Goal: Book appointment/travel/reservation

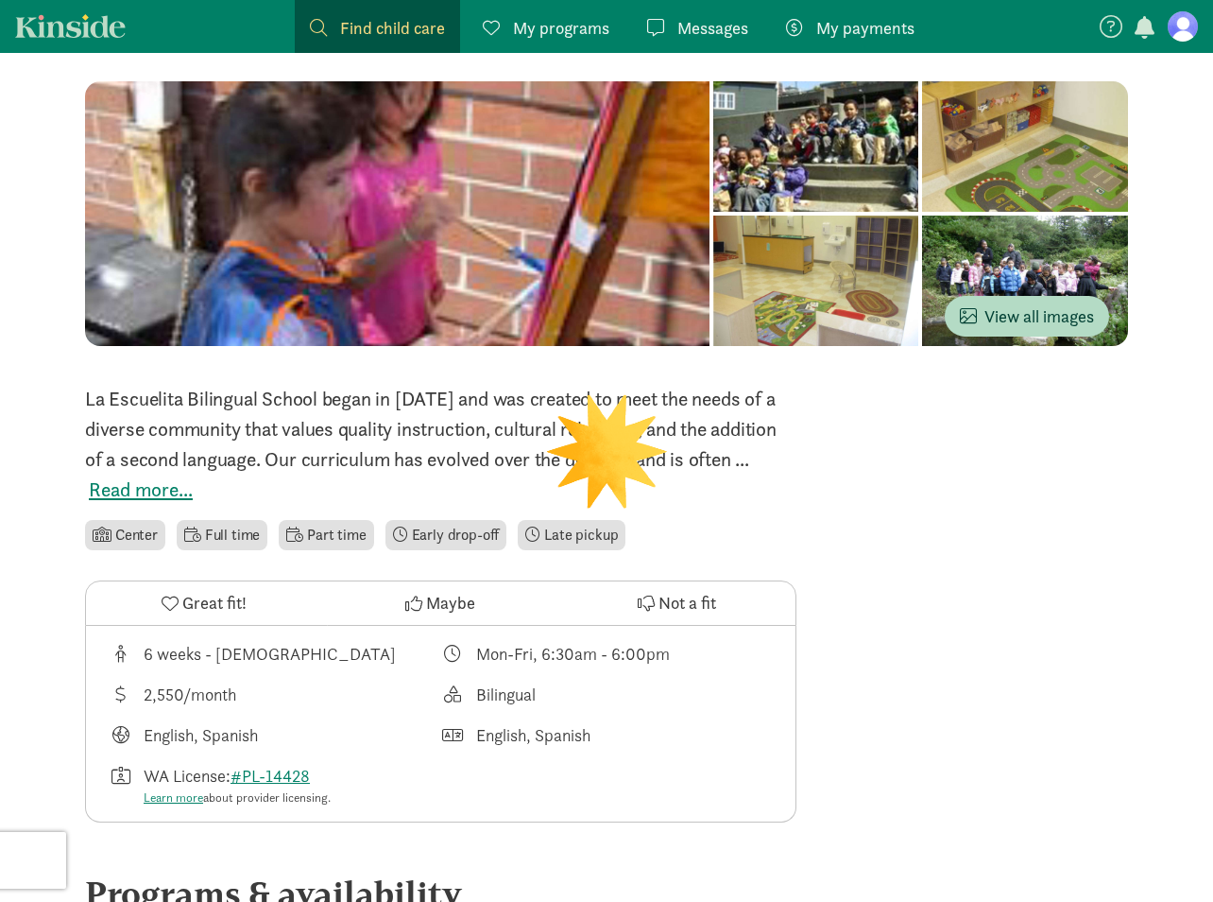
scroll to position [369, 0]
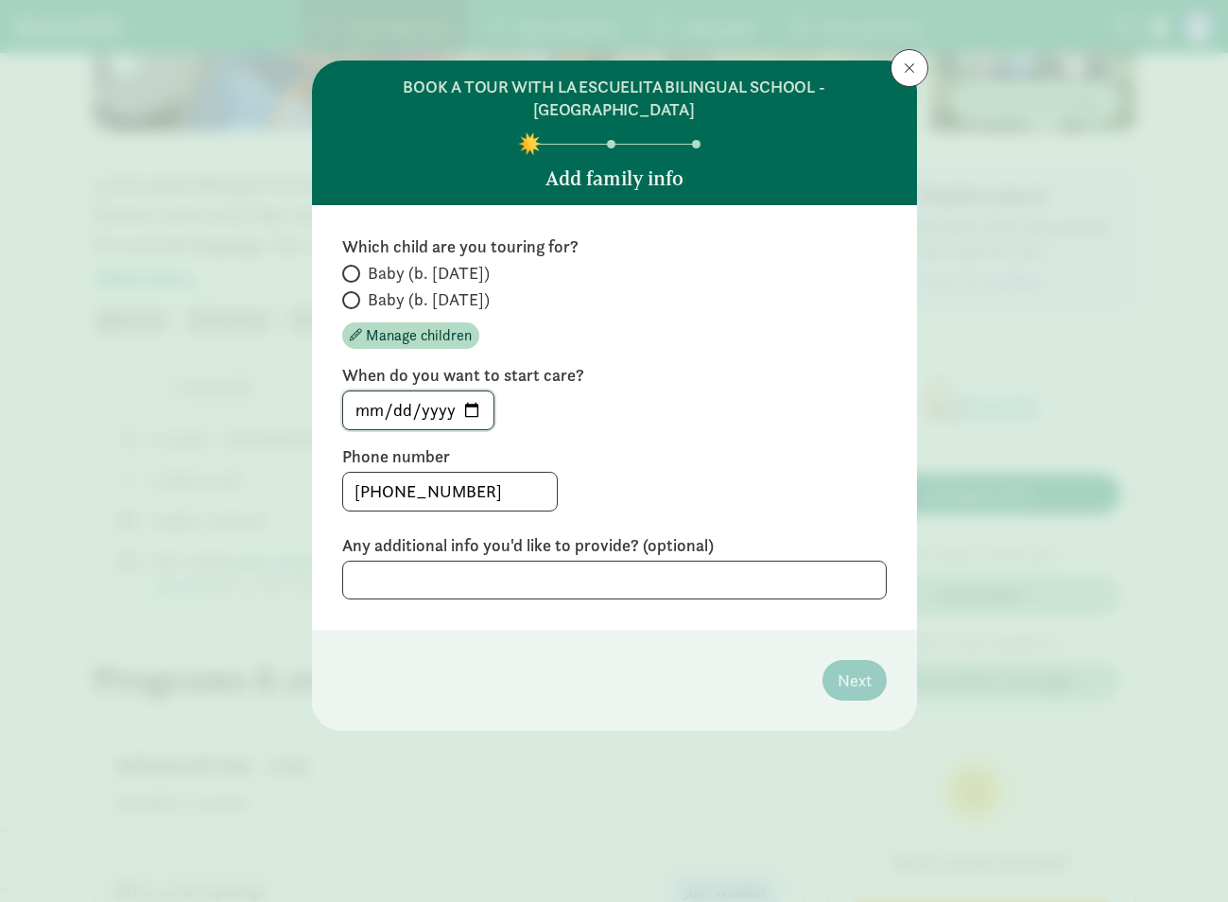
click at [392, 392] on input "[DATE]" at bounding box center [418, 410] width 150 height 38
click at [822, 390] on div "[DATE]" at bounding box center [614, 410] width 544 height 40
click at [391, 391] on input "[DATE]" at bounding box center [418, 410] width 150 height 38
click at [683, 408] on div "Which child are you touring for? Baby (b. [DATE]) Baby (b. [DATE]) Manage child…" at bounding box center [614, 417] width 544 height 364
click at [583, 560] on textarea at bounding box center [614, 579] width 544 height 39
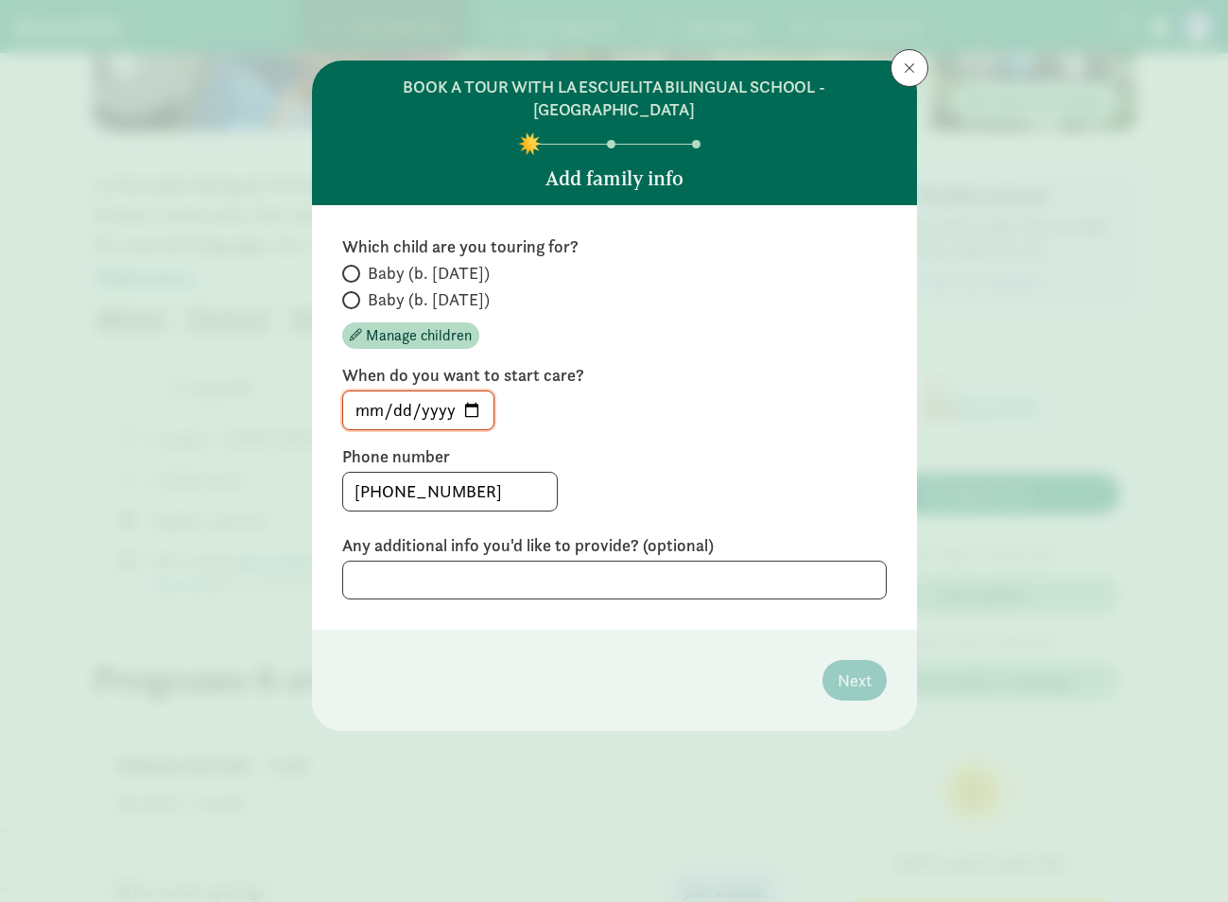
click at [771, 418] on div "Which child are you touring for? Baby (b. [DATE]) Baby (b. [DATE]) Manage child…" at bounding box center [614, 417] width 544 height 364
click at [449, 391] on input "[DATE]" at bounding box center [418, 410] width 150 height 38
click at [444, 391] on input "[DATE]" at bounding box center [418, 410] width 150 height 38
type input "[DATE]"
click at [685, 420] on div "Which child are you touring for? Baby (b. [DATE]) Baby (b. [DATE]) Manage child…" at bounding box center [614, 417] width 544 height 364
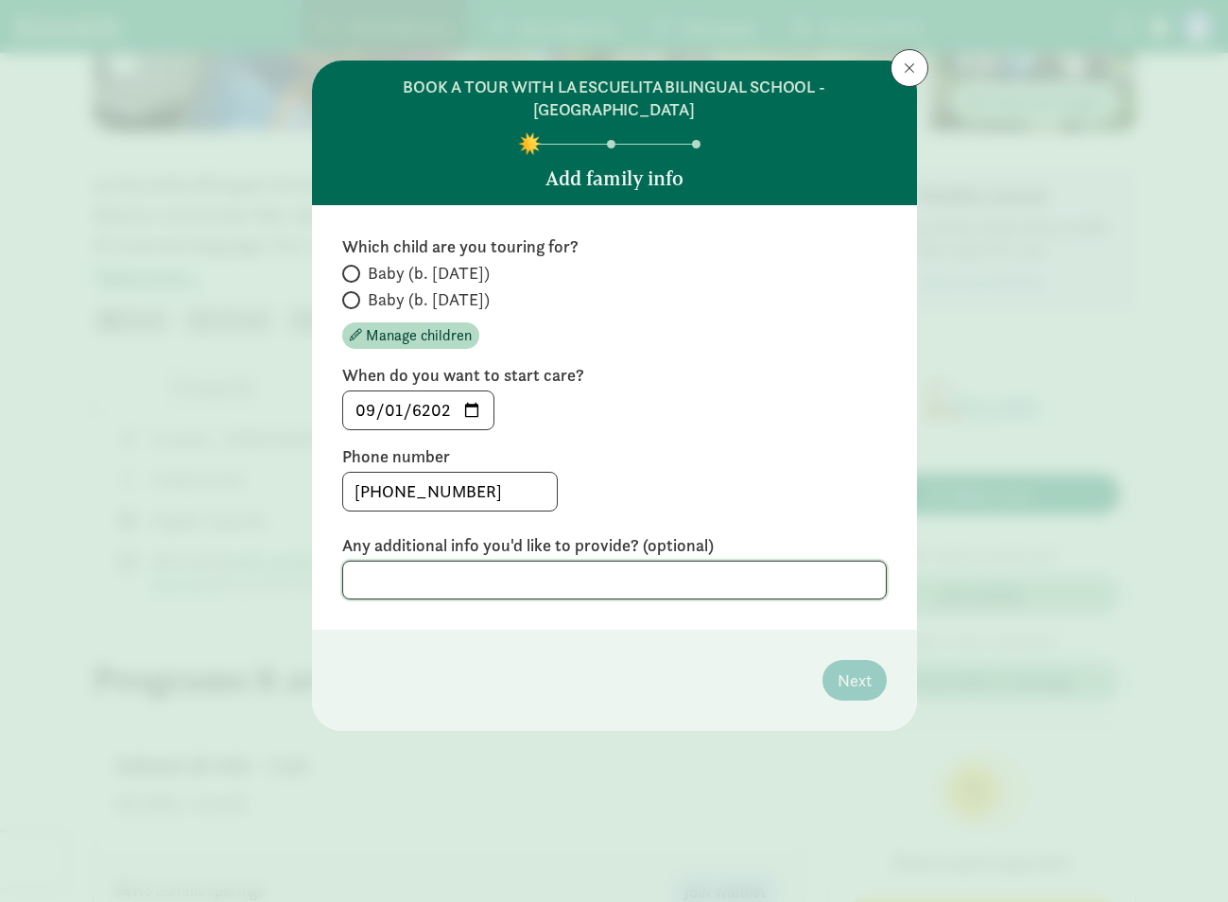
click at [588, 560] on textarea at bounding box center [614, 579] width 544 height 39
type textarea "n/a"
click at [707, 534] on label "Any additional info you'd like to provide? (optional)" at bounding box center [614, 545] width 544 height 23
click at [357, 291] on span at bounding box center [351, 300] width 18 height 18
click at [354, 294] on input "Baby (b. [DATE])" at bounding box center [348, 300] width 12 height 12
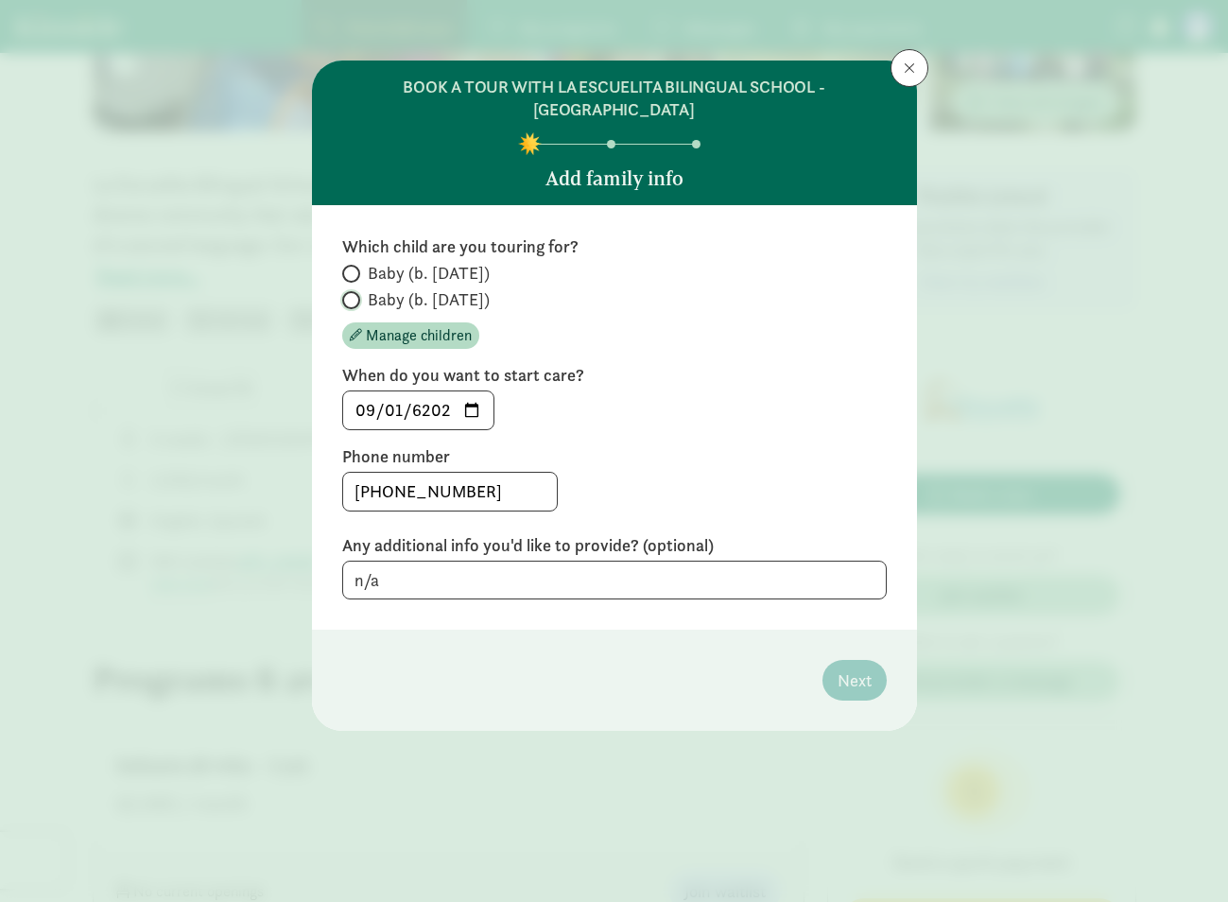
radio input "true"
click at [353, 267] on input "Baby (b. [DATE])" at bounding box center [348, 273] width 12 height 12
radio input "true"
radio input "false"
click at [861, 667] on span "Next" at bounding box center [854, 680] width 34 height 26
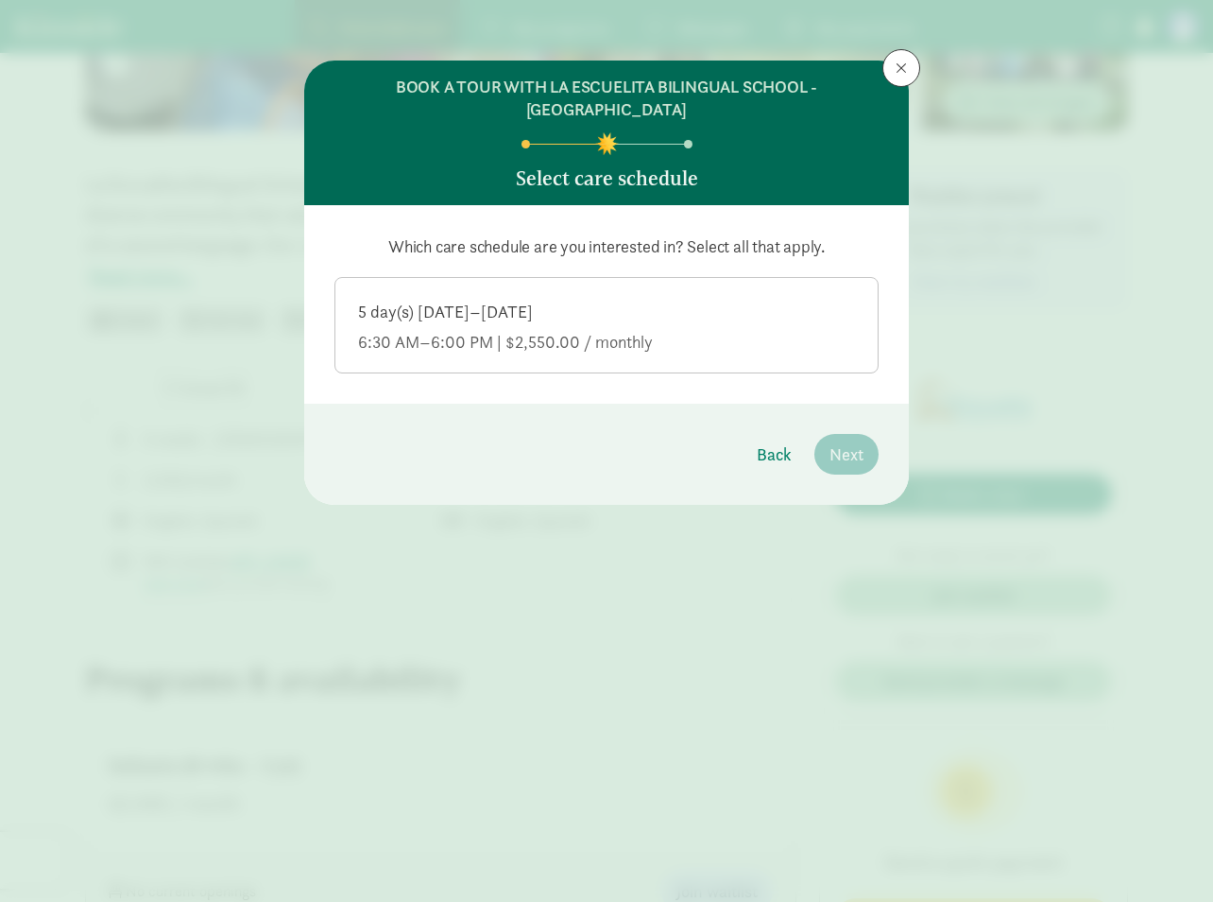
click at [564, 304] on div "5 day(s) [DATE]–[DATE] 6:30 AM–6:00 PM | $2,550.00 / monthly" at bounding box center [606, 327] width 497 height 53
click at [0, 0] on input "5 day(s) [DATE]–[DATE] 6:30 AM–6:00 PM | $2,550.00 / monthly" at bounding box center [0, 0] width 0 height 0
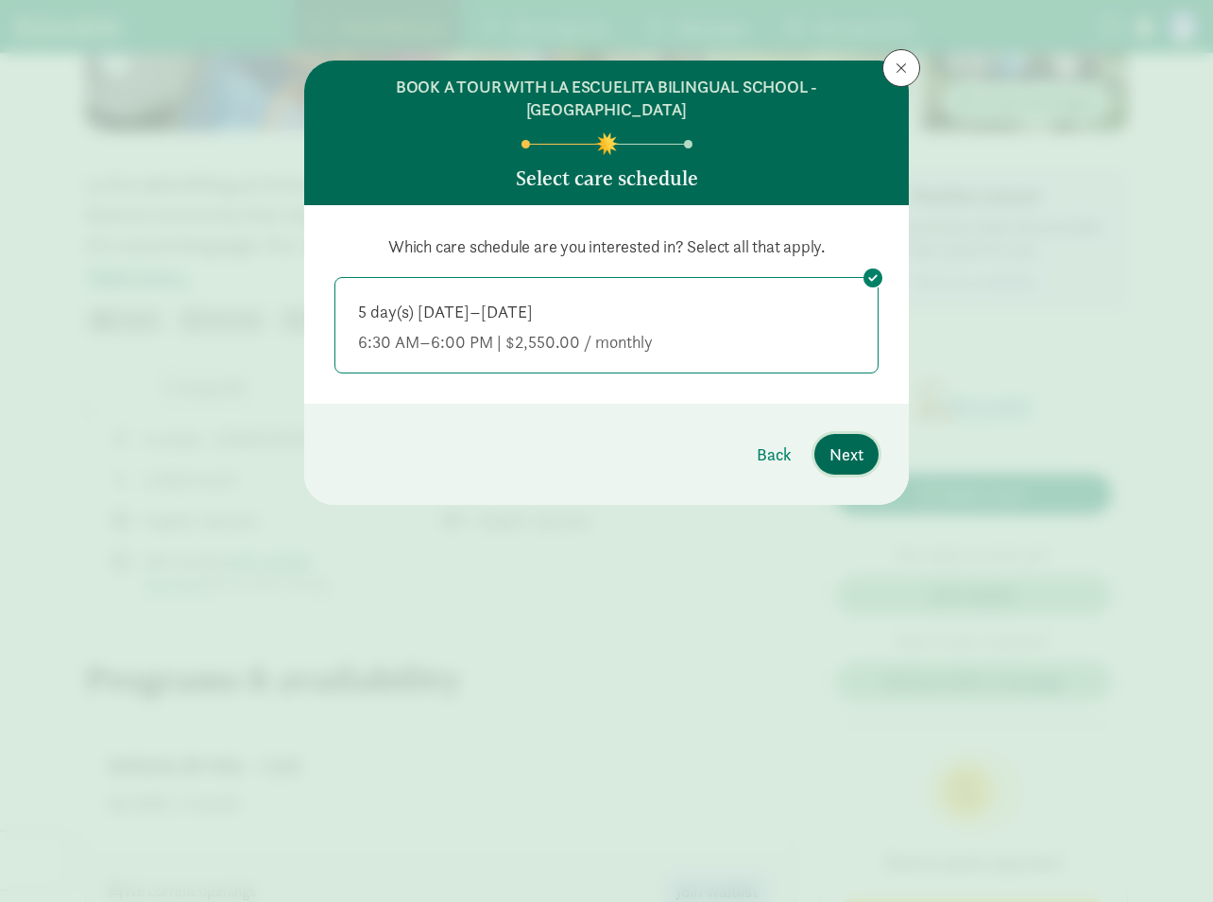
click at [858, 441] on span "Next" at bounding box center [847, 454] width 34 height 26
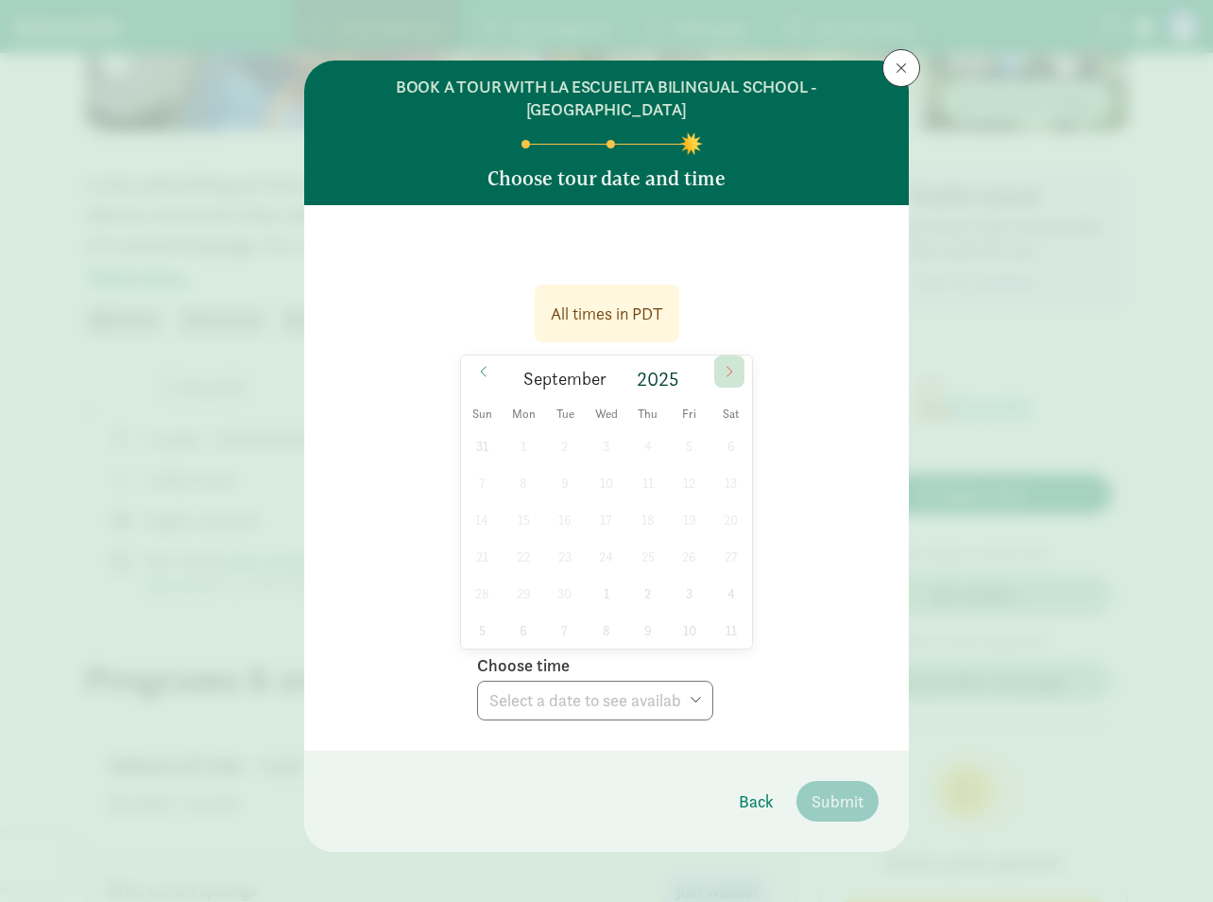
click at [721, 355] on span at bounding box center [729, 371] width 30 height 32
click at [729, 355] on span at bounding box center [729, 371] width 30 height 32
click at [481, 365] on icon at bounding box center [483, 371] width 11 height 13
click at [714, 355] on span at bounding box center [729, 371] width 30 height 32
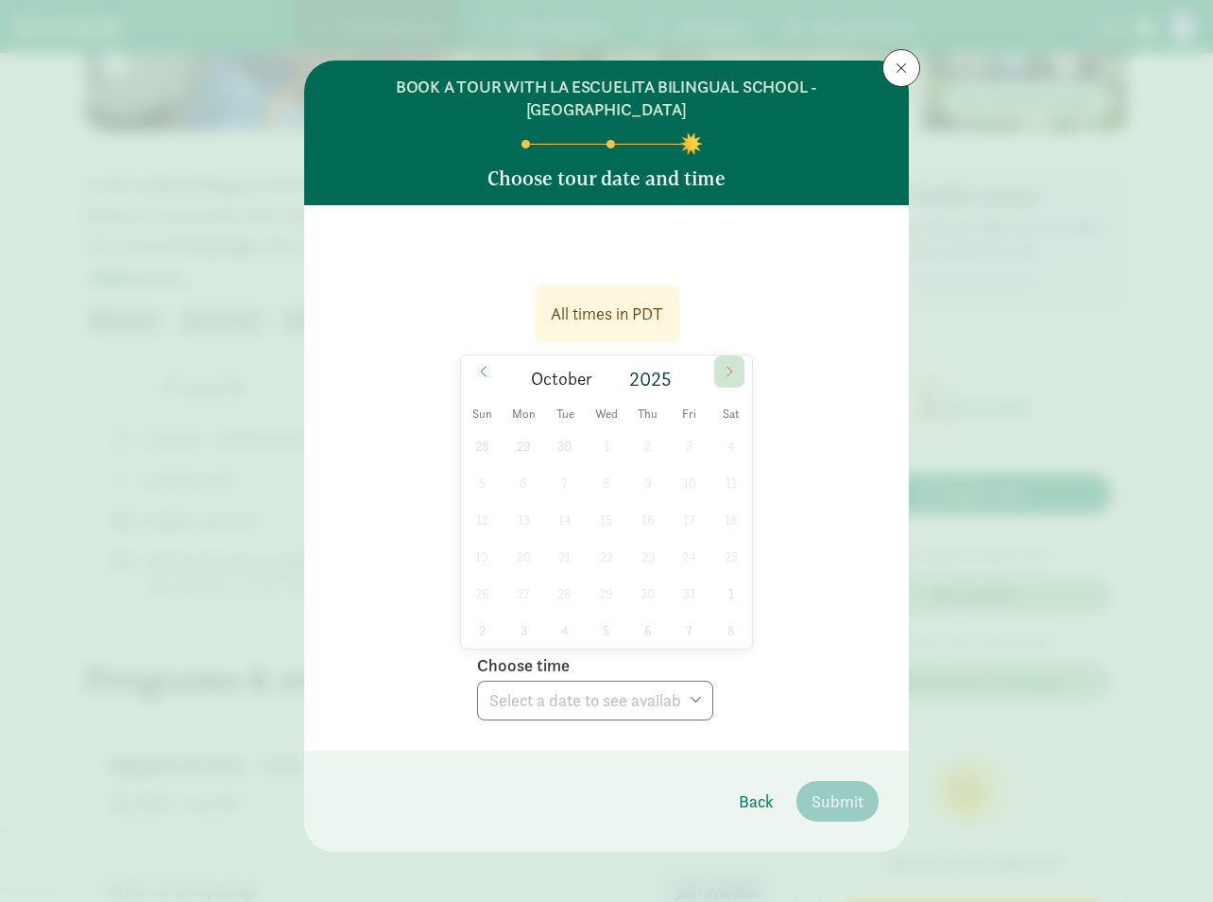
click at [730, 355] on span at bounding box center [729, 371] width 30 height 32
click at [731, 355] on span at bounding box center [729, 371] width 30 height 32
click at [721, 355] on span at bounding box center [729, 371] width 30 height 32
drag, startPoint x: 475, startPoint y: 343, endPoint x: 720, endPoint y: 336, distance: 244.9
click at [475, 355] on span at bounding box center [484, 371] width 30 height 32
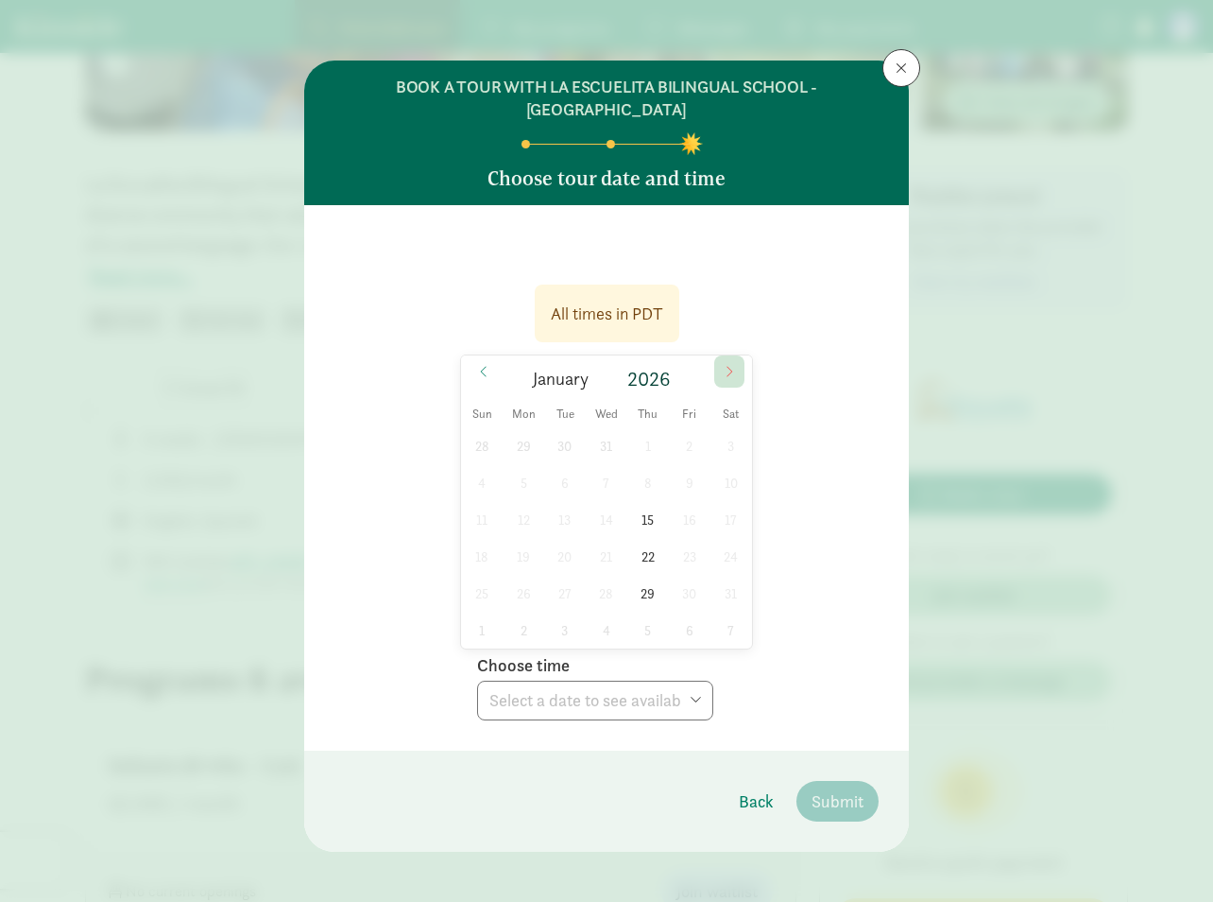
type input "2025"
click at [478, 365] on icon at bounding box center [483, 371] width 11 height 13
click at [722, 355] on span at bounding box center [729, 371] width 30 height 32
click at [644, 464] on span "11" at bounding box center [647, 482] width 37 height 37
click at [697, 680] on select "Choose time 11:00 AM (virtual tour) 11:30 AM (virtual tour) 12:00 PM (virtual t…" at bounding box center [595, 700] width 236 height 40
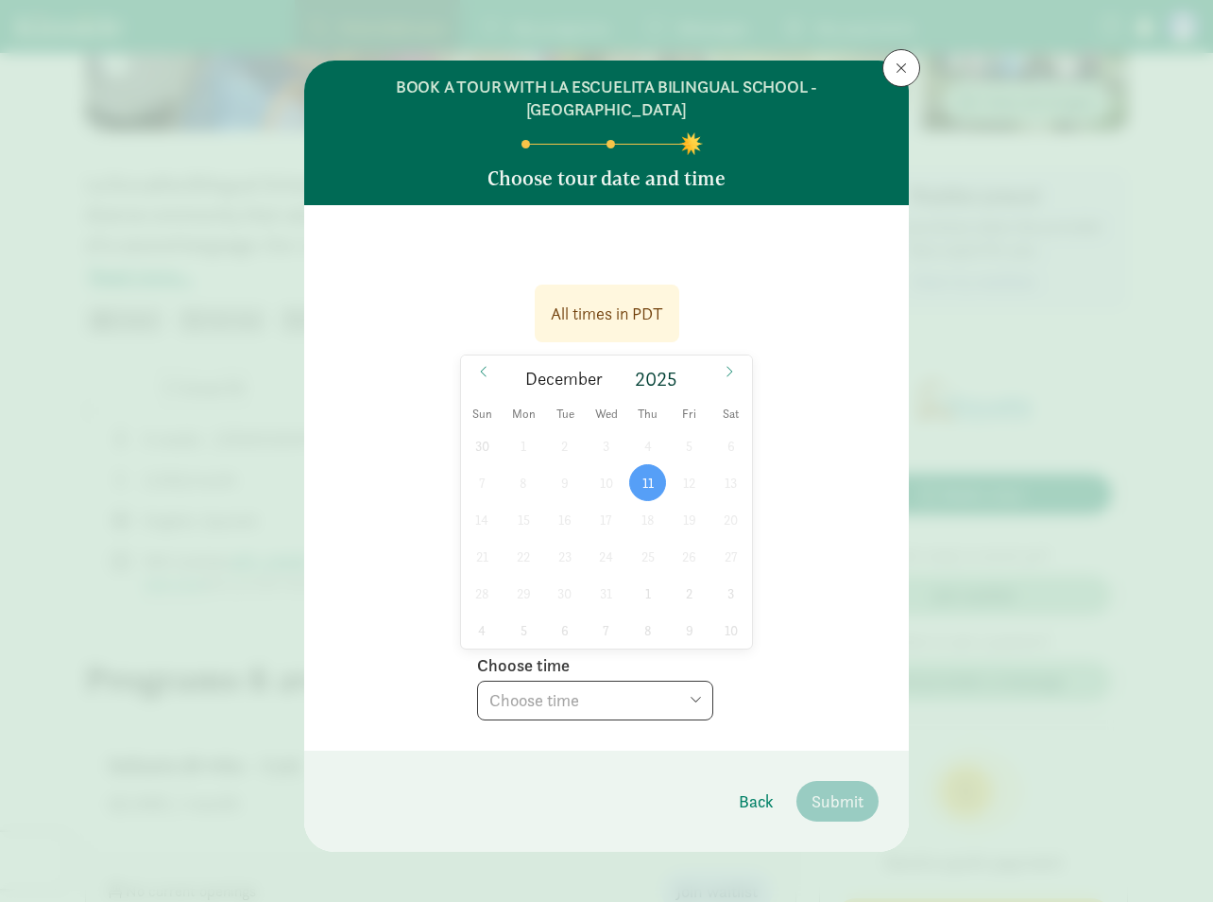
click at [641, 690] on select "Choose time 11:00 AM (virtual tour) 11:30 AM (virtual tour) 12:00 PM (virtual t…" at bounding box center [595, 700] width 236 height 40
